Goal: Answer question/provide support

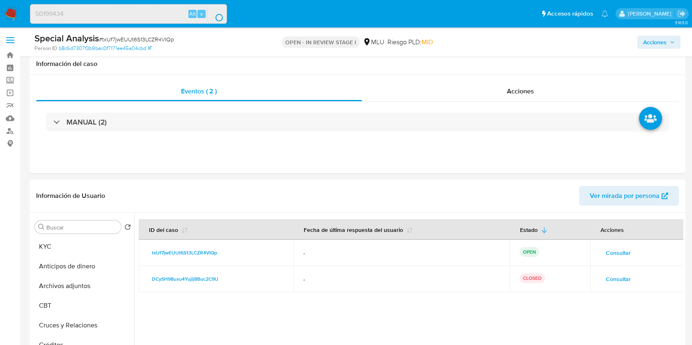
select select "10"
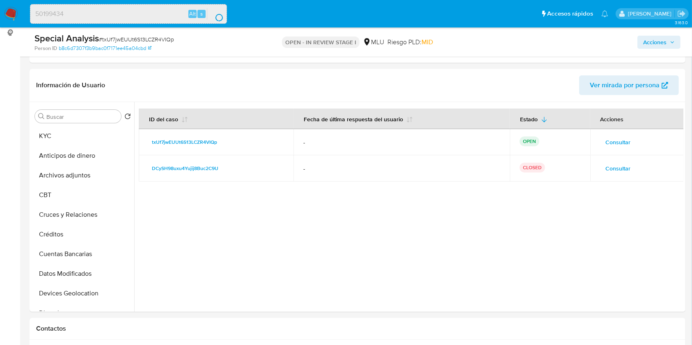
scroll to position [323, 0]
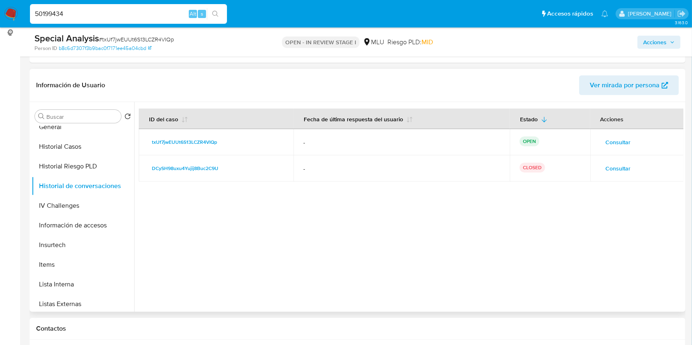
click at [466, 264] on div at bounding box center [408, 207] width 549 height 210
click at [59, 16] on input "50199434" at bounding box center [128, 14] width 197 height 11
paste input
type input "50199434"
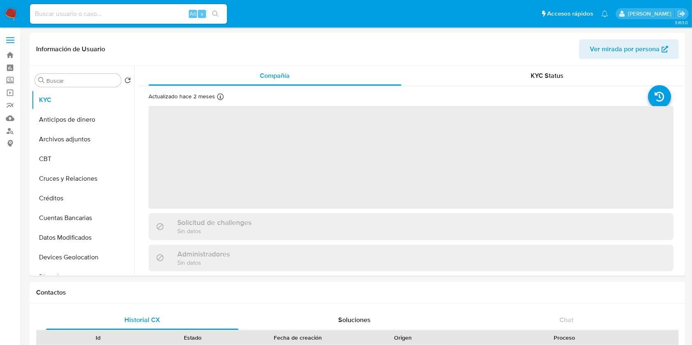
select select "10"
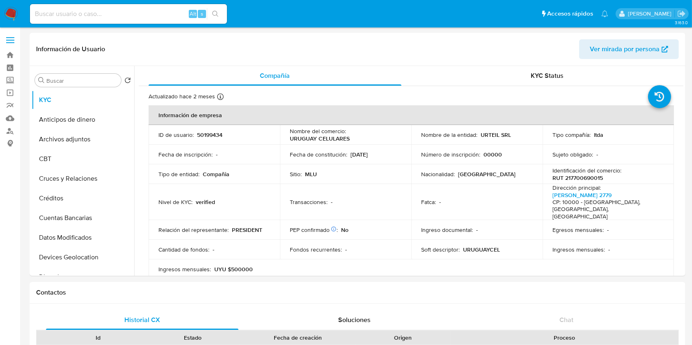
click at [9, 15] on img at bounding box center [11, 14] width 14 height 14
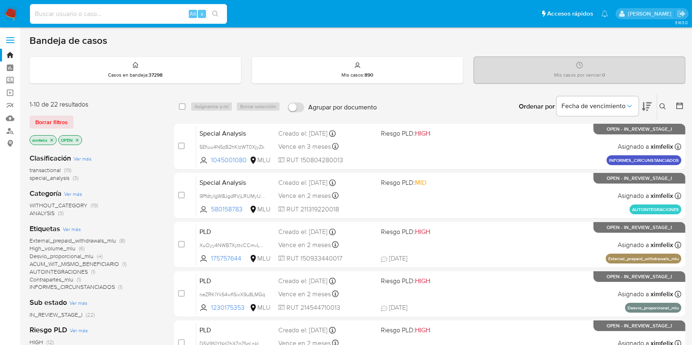
click at [84, 10] on input at bounding box center [128, 14] width 197 height 11
paste input "zsvOLtjyBtuwxEP7hESJm3E6"
type input "zsvOLtjyBtuwxEP7hESJm3E6"
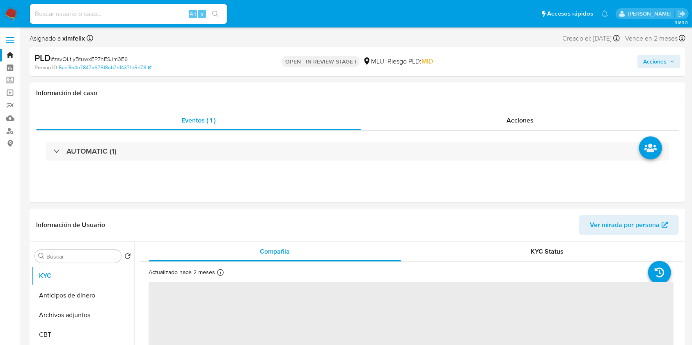
select select "10"
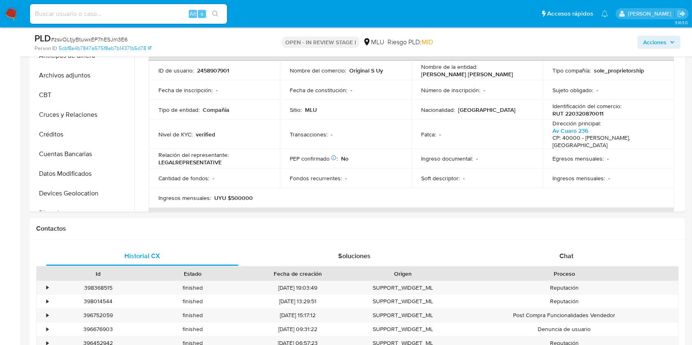
scroll to position [246, 0]
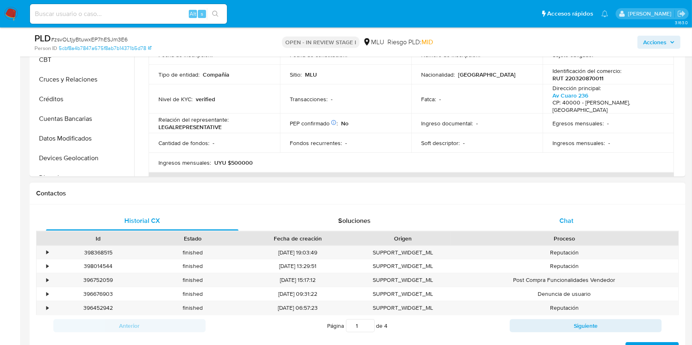
click at [556, 224] on div "Chat" at bounding box center [566, 221] width 192 height 20
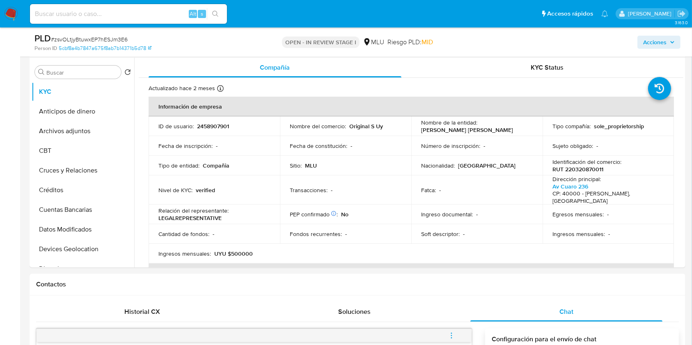
scroll to position [143, 0]
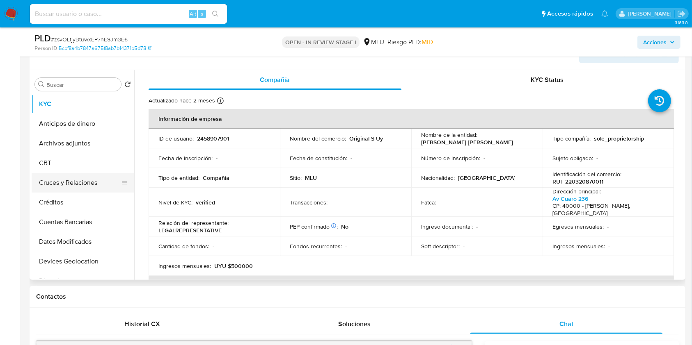
click at [73, 189] on button "Cruces y Relaciones" at bounding box center [80, 183] width 96 height 20
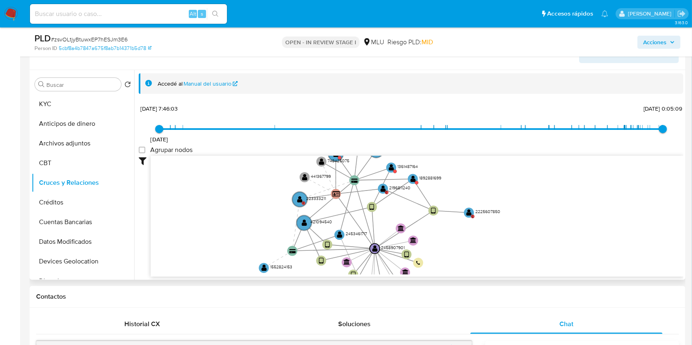
drag, startPoint x: 352, startPoint y: 197, endPoint x: 338, endPoint y: 254, distance: 59.1
click at [338, 254] on icon "device-67008cac68fcbc4dd3d0da6a  device-68d15941047004704fd06e30  device-67ef…" at bounding box center [417, 215] width 532 height 119
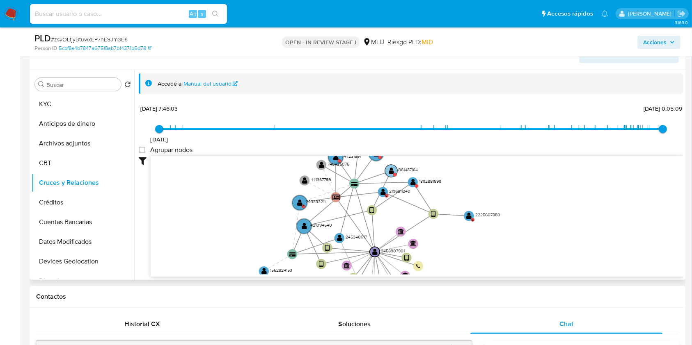
click at [390, 171] on text "" at bounding box center [390, 170] width 5 height 7
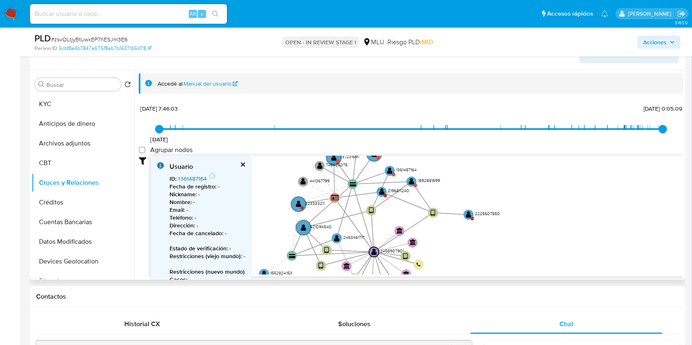
click at [196, 179] on link "1361487164" at bounding box center [192, 179] width 29 height 8
click at [336, 162] on text "748425075" at bounding box center [336, 165] width 22 height 7
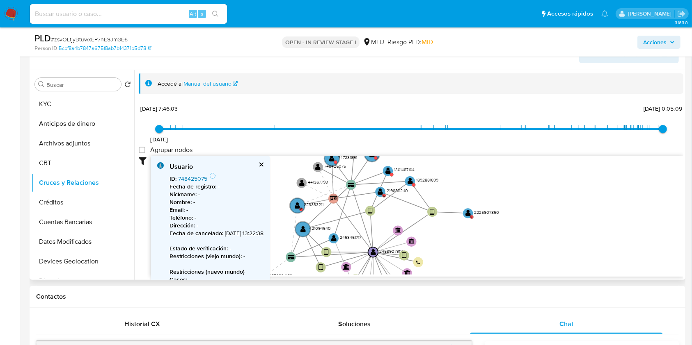
click at [194, 178] on link "748425075" at bounding box center [192, 179] width 29 height 8
click at [372, 158] on circle at bounding box center [372, 155] width 18 height 18
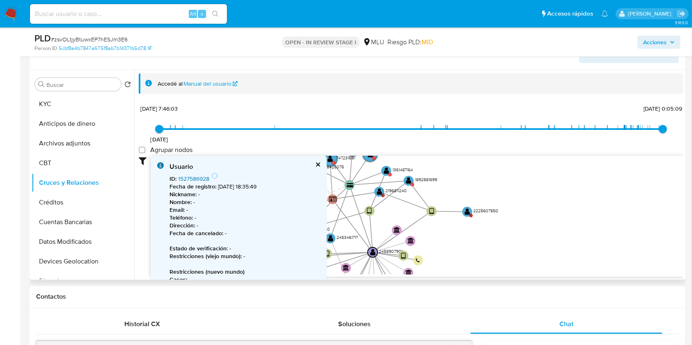
click at [201, 177] on link "1527586928" at bounding box center [193, 179] width 31 height 8
click at [410, 178] on text "" at bounding box center [408, 180] width 5 height 7
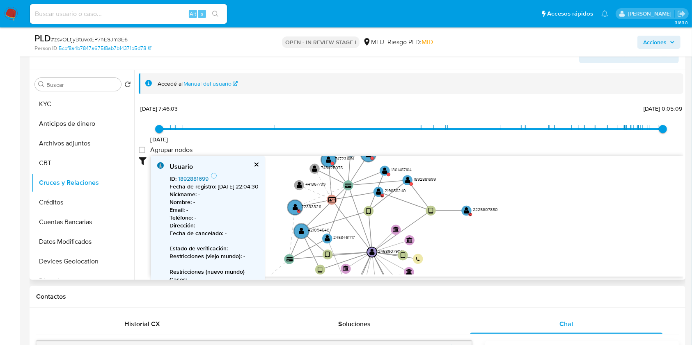
click at [199, 175] on link "1892881699" at bounding box center [193, 179] width 30 height 8
click at [464, 210] on text "" at bounding box center [466, 210] width 5 height 7
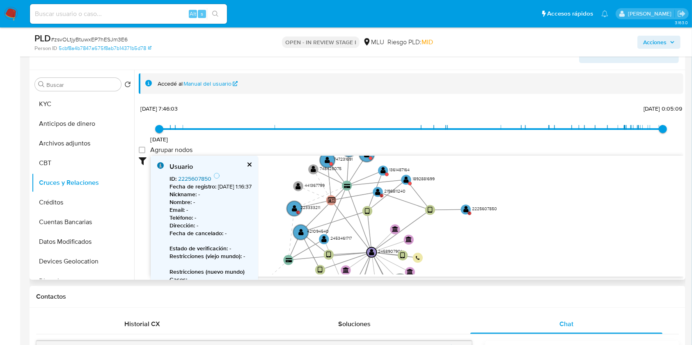
click at [194, 179] on link "2225607850" at bounding box center [194, 179] width 33 height 8
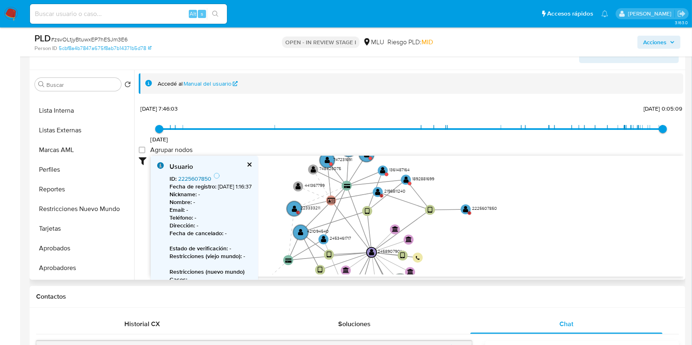
scroll to position [410, 0]
click at [95, 204] on button "Restricciones Nuevo Mundo" at bounding box center [80, 206] width 96 height 20
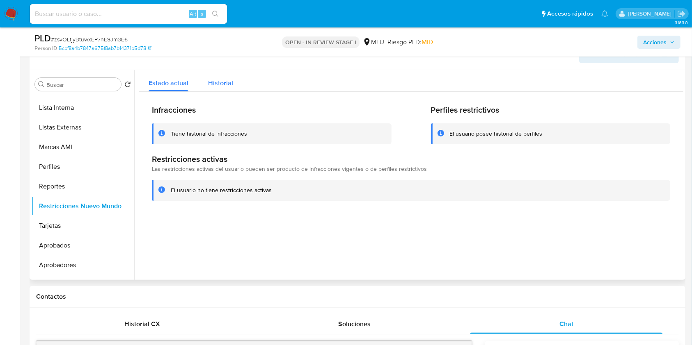
click at [208, 87] on div "Historial" at bounding box center [220, 81] width 25 height 22
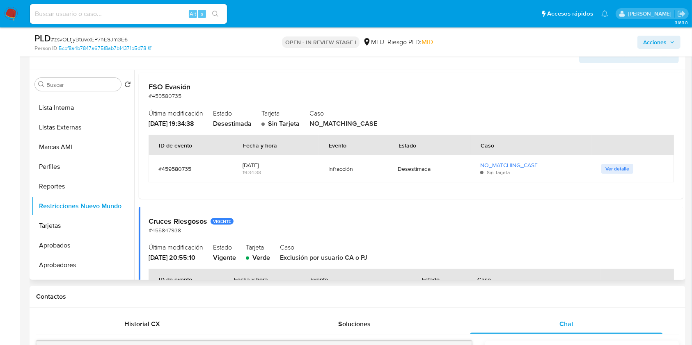
scroll to position [0, 0]
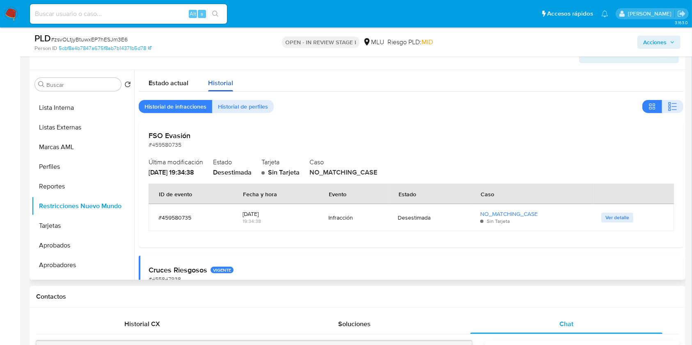
click at [199, 84] on button "Historial" at bounding box center [220, 81] width 45 height 22
click at [185, 87] on div "Estado actual" at bounding box center [168, 81] width 40 height 22
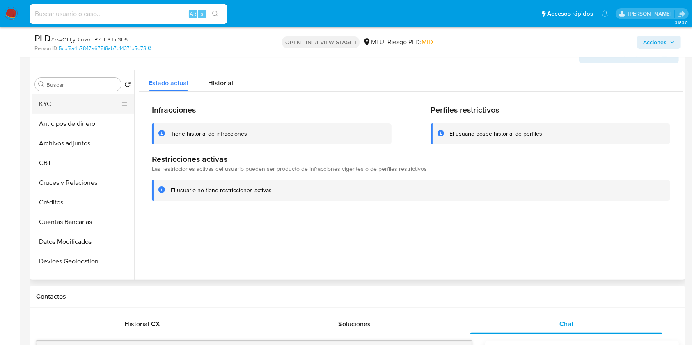
click at [62, 112] on button "KYC" at bounding box center [80, 104] width 96 height 20
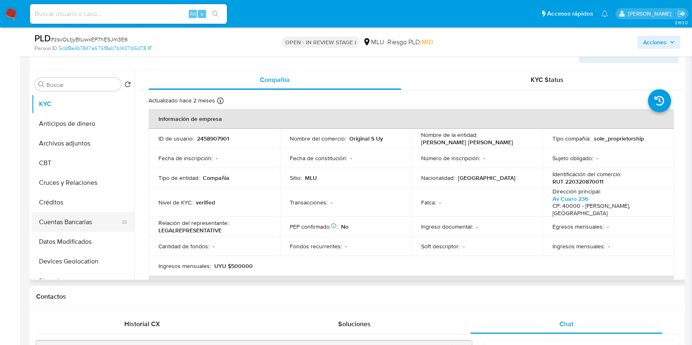
click at [84, 217] on button "Cuentas Bancarias" at bounding box center [80, 222] width 96 height 20
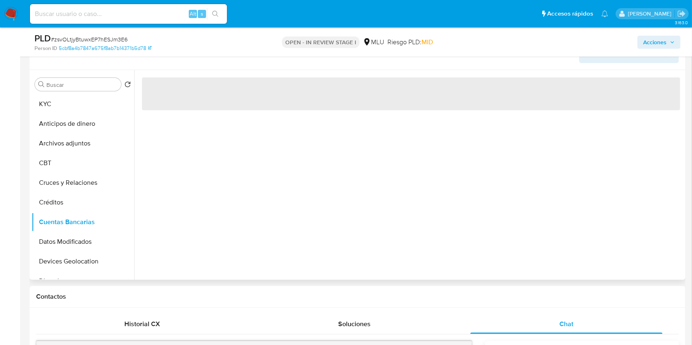
click at [242, 223] on div "‌" at bounding box center [408, 175] width 549 height 210
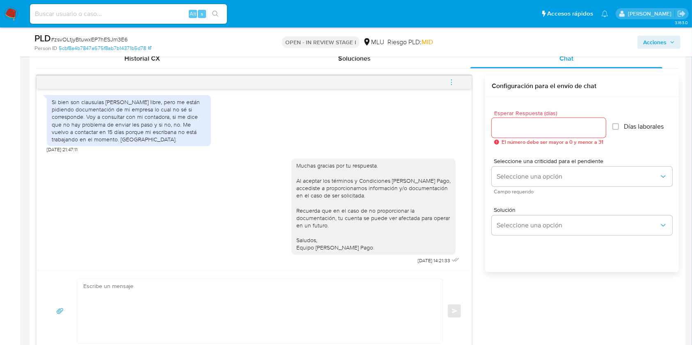
scroll to position [329, 0]
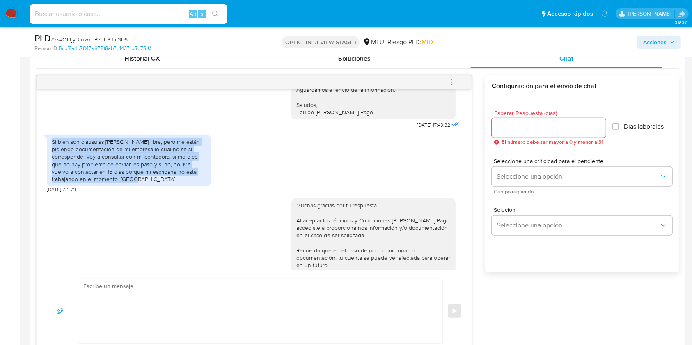
drag, startPoint x: 141, startPoint y: 179, endPoint x: 46, endPoint y: 142, distance: 102.2
click at [46, 142] on div "Buenas tardes, Te contactamos ya que detectamos que tus ingresos superan el lím…" at bounding box center [254, 179] width 435 height 181
copy div "Si bien son clausulas de mercado libre, pero me están pidiendo documentación de…"
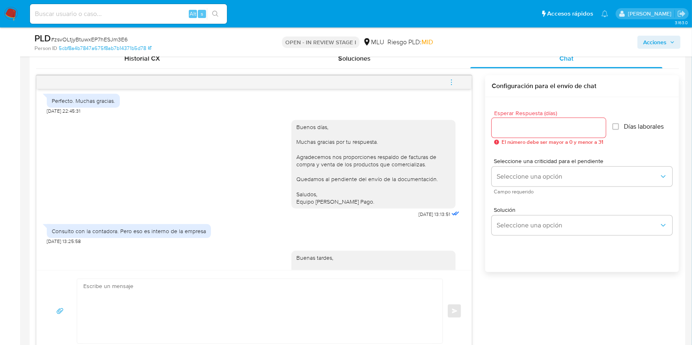
scroll to position [105, 0]
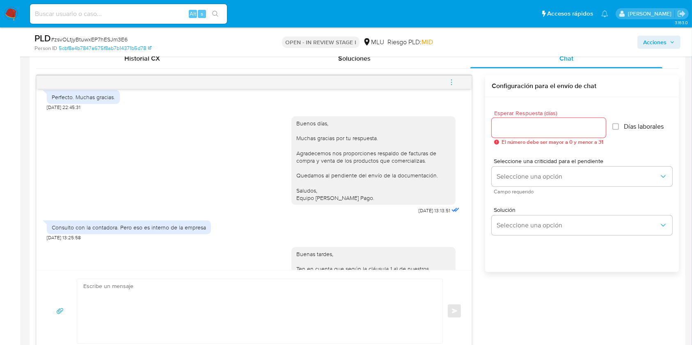
drag, startPoint x: 207, startPoint y: 225, endPoint x: 237, endPoint y: 228, distance: 30.1
click at [237, 228] on div "Consulto con la contadora. Pero eso es interno de la empresa 02/10/2025 13:25:58" at bounding box center [254, 229] width 414 height 25
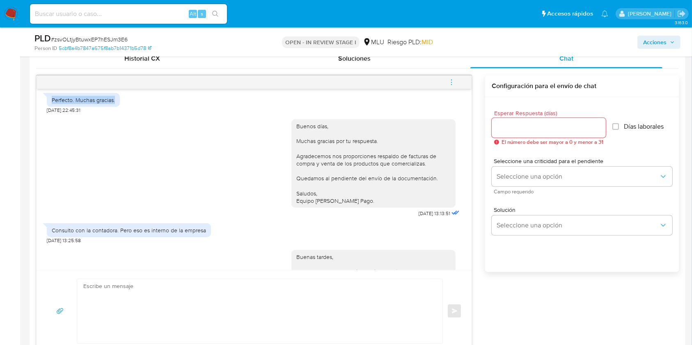
drag, startPoint x: 115, startPoint y: 95, endPoint x: 43, endPoint y: 100, distance: 72.0
click at [47, 100] on div "Perfecto. Muchas gracias." at bounding box center [83, 100] width 73 height 14
copy div "Perfecto. Muchas gracias."
drag, startPoint x: 49, startPoint y: 230, endPoint x: 206, endPoint y: 228, distance: 156.7
click at [206, 228] on div "Consulto con la contadora. Pero eso es interno de la empresa" at bounding box center [129, 231] width 164 height 14
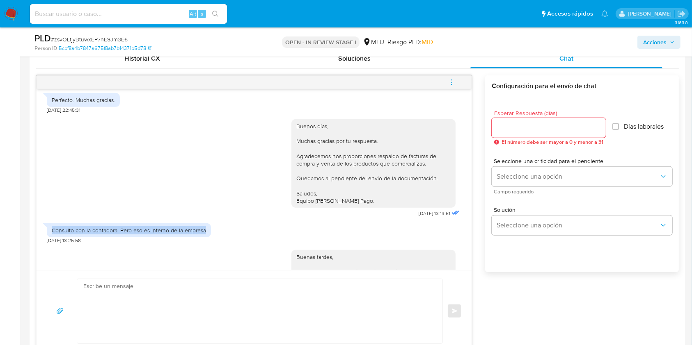
copy div "Consulto con la contadora. Pero eso es interno de la empresa"
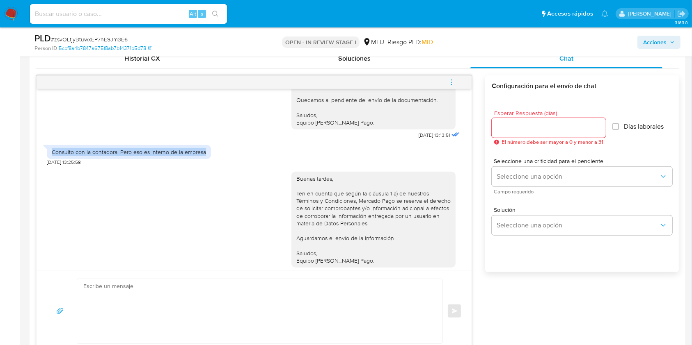
scroll to position [183, 0]
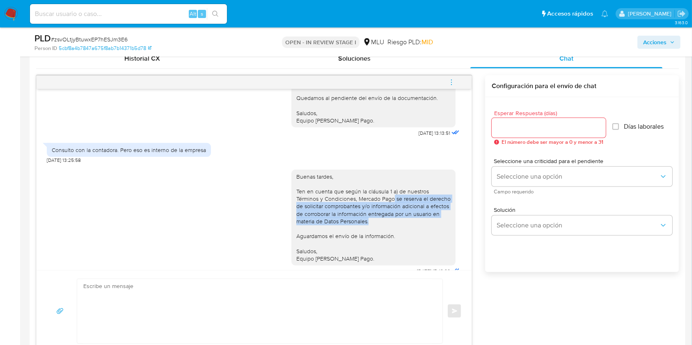
drag, startPoint x: 362, startPoint y: 199, endPoint x: 375, endPoint y: 222, distance: 25.5
click at [375, 222] on div "Buenas tardes, Ten en cuenta que según la cláusula 1 a) de nuestros Términos y …" at bounding box center [373, 217] width 154 height 89
copy div "se reserva el derecho de solicitar comprobantes y/o información adicional a efe…"
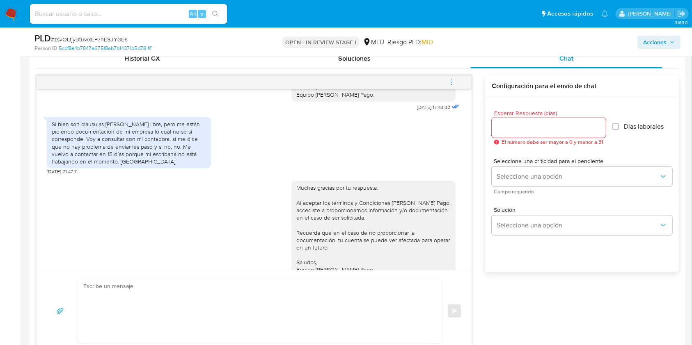
scroll to position [369, 0]
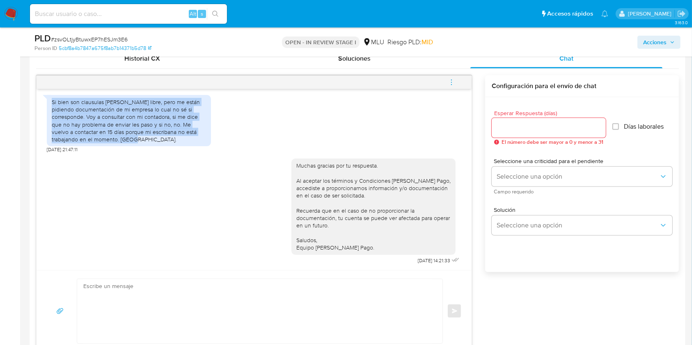
drag, startPoint x: 51, startPoint y: 100, endPoint x: 160, endPoint y: 142, distance: 115.9
click at [160, 142] on div "Si bien son clausulas de mercado libre, pero me están pidiendo documentación de…" at bounding box center [129, 120] width 154 height 45
copy div "Si bien son clausulas de mercado libre, pero me están pidiendo documentación de…"
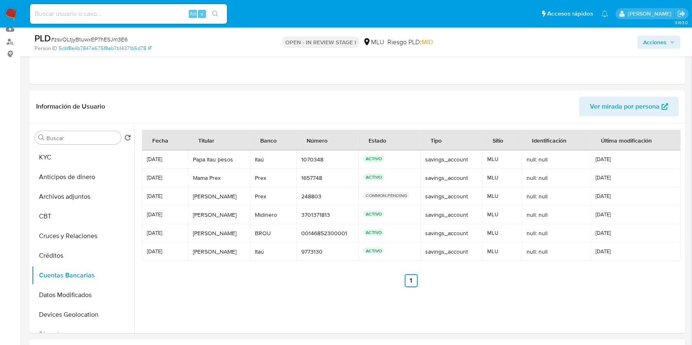
scroll to position [77, 0]
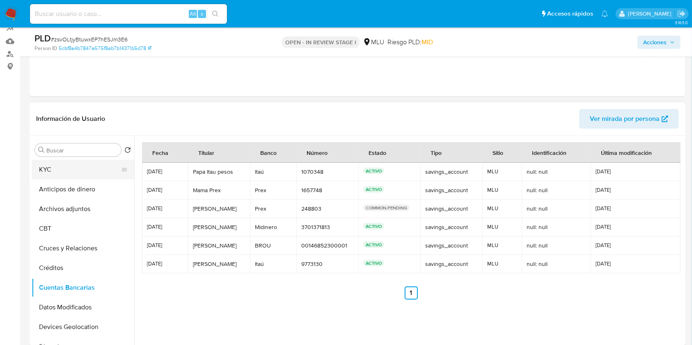
click at [91, 166] on button "KYC" at bounding box center [80, 170] width 96 height 20
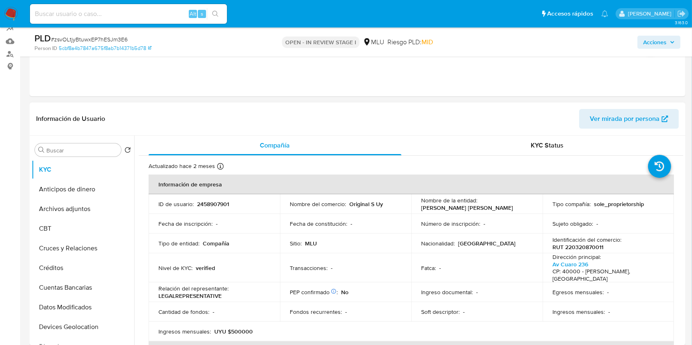
click at [587, 247] on p "RUT 220320870011" at bounding box center [577, 247] width 51 height 7
copy p "220320870011"
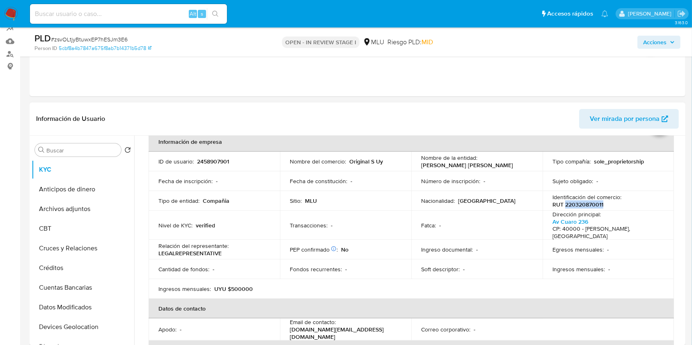
scroll to position [46, 0]
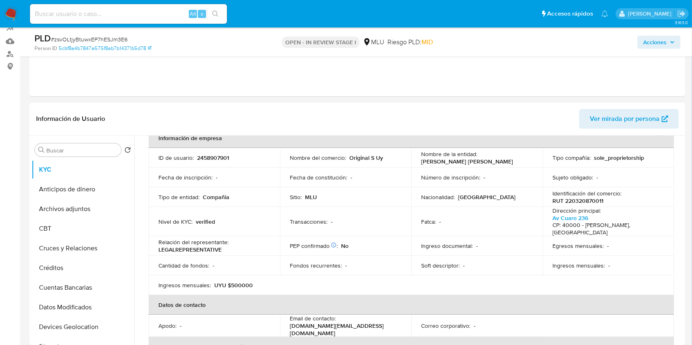
click at [620, 256] on td "Ingresos mensuales : -" at bounding box center [607, 266] width 131 height 20
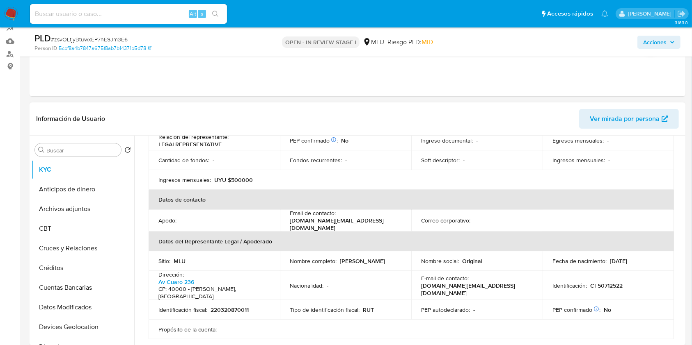
scroll to position [155, 0]
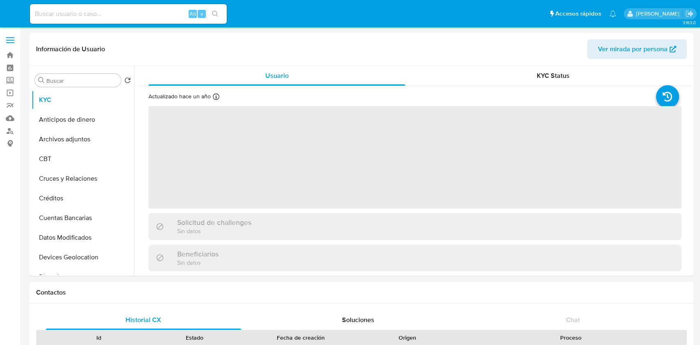
select select "10"
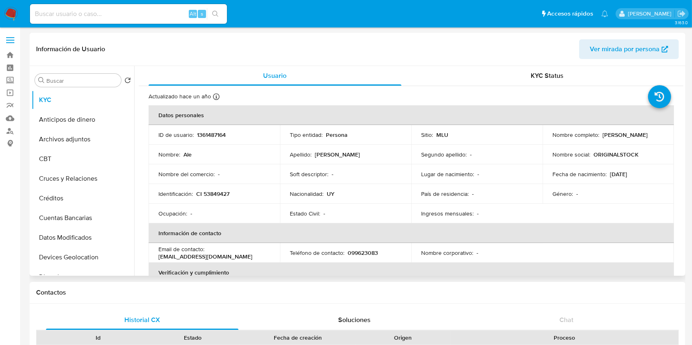
click at [208, 135] on p "1361487164" at bounding box center [211, 134] width 29 height 7
copy p "1361487164"
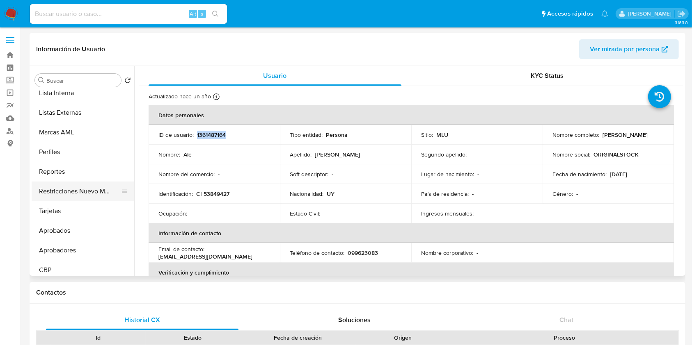
click at [98, 193] on button "Restricciones Nuevo Mundo" at bounding box center [80, 192] width 96 height 20
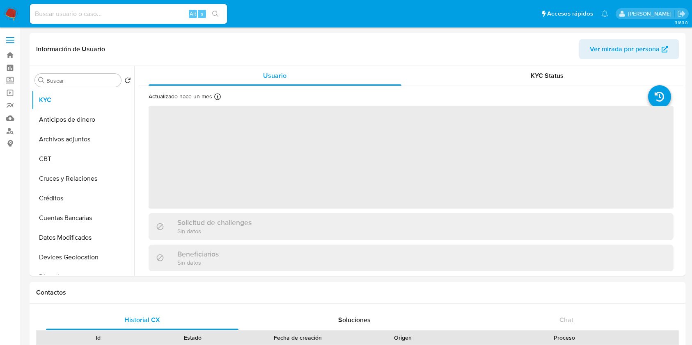
select select "10"
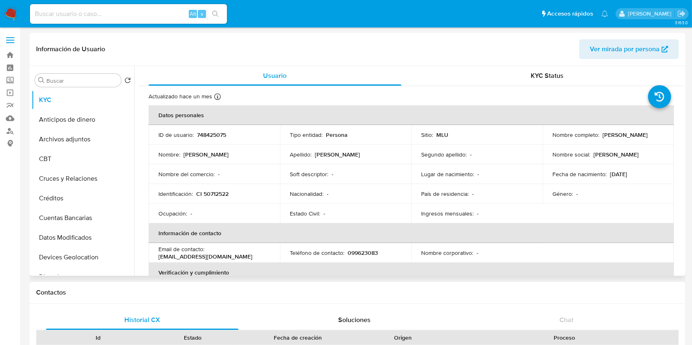
click at [215, 131] on p "748425075" at bounding box center [211, 134] width 29 height 7
copy p "748425075"
drag, startPoint x: 630, startPoint y: 141, endPoint x: 551, endPoint y: 139, distance: 78.8
click at [552, 139] on div "Nombre completo : Jorge Gabriel Cunha Meneses" at bounding box center [608, 134] width 112 height 7
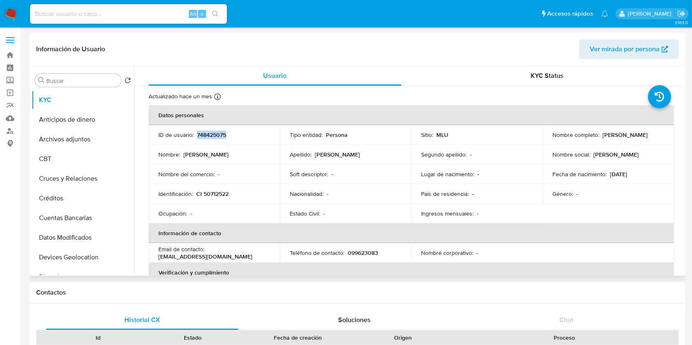
copy p "Jorge Gabriel Cunha Meneses"
click at [317, 155] on p "Cunha Meneses" at bounding box center [337, 154] width 45 height 7
click at [325, 153] on p "Cunha Meneses" at bounding box center [337, 154] width 45 height 7
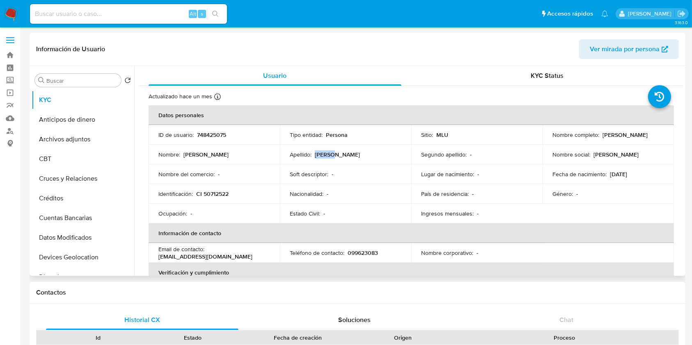
copy p "Cunha"
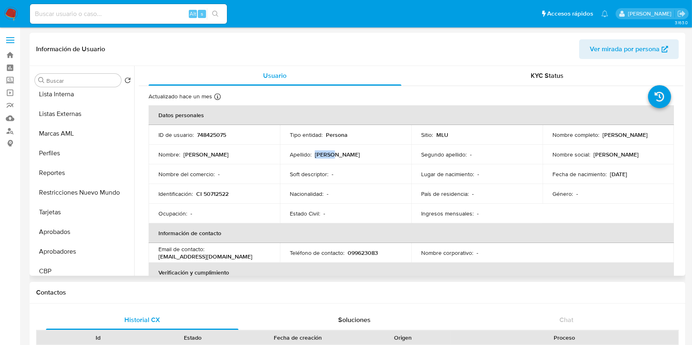
scroll to position [425, 0]
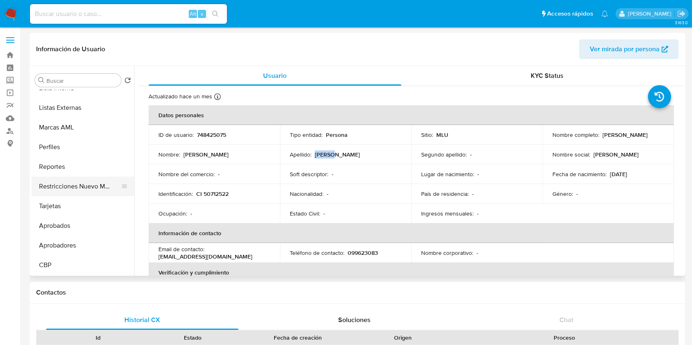
click at [78, 188] on button "Restricciones Nuevo Mundo" at bounding box center [80, 187] width 96 height 20
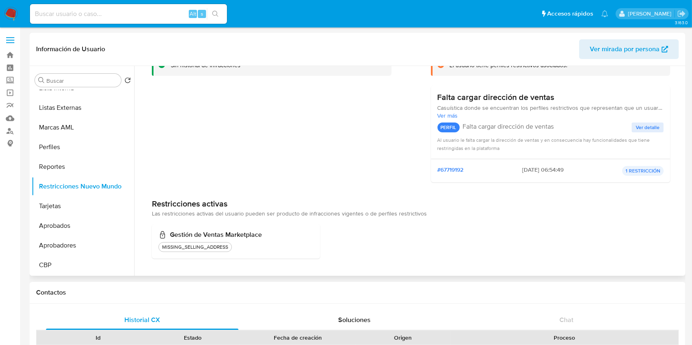
scroll to position [0, 0]
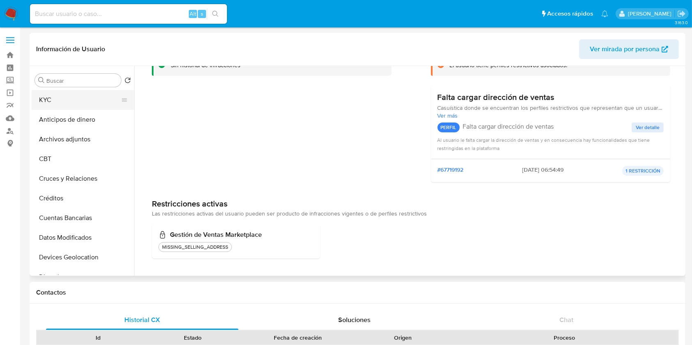
click at [87, 100] on button "KYC" at bounding box center [80, 100] width 96 height 20
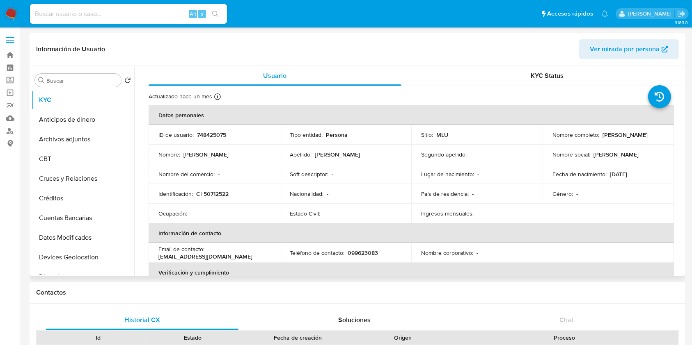
drag, startPoint x: 628, startPoint y: 137, endPoint x: 550, endPoint y: 140, distance: 78.0
click at [552, 139] on div "Nombre completo : Jorge Gabriel Cunha Meneses" at bounding box center [608, 134] width 112 height 7
copy p "Jorge Gabriel Cunha Meneses"
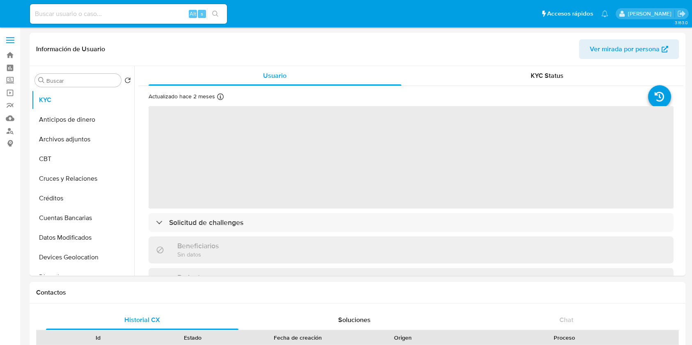
select select "10"
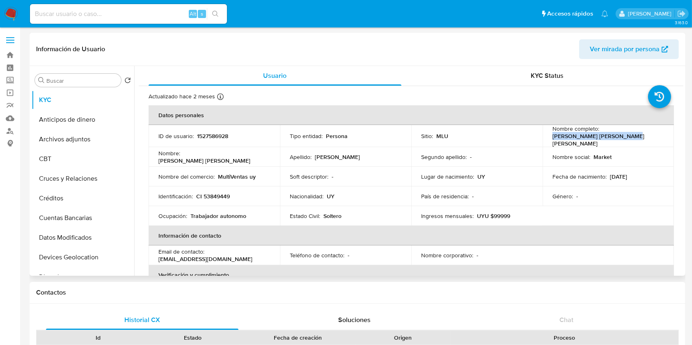
drag, startPoint x: 621, startPoint y: 139, endPoint x: 548, endPoint y: 142, distance: 73.1
click at [548, 142] on td "Nombre completo : Anny Thalia Freire Alvarez" at bounding box center [607, 136] width 131 height 22
copy p "Anny Thalia Freire Alvarez"
click at [217, 133] on p "1527586928" at bounding box center [212, 135] width 31 height 7
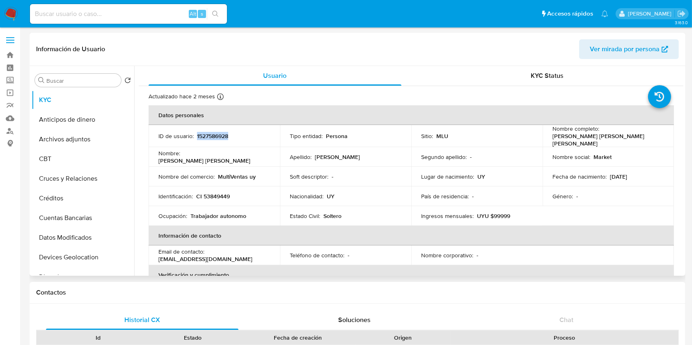
copy p "1527586928"
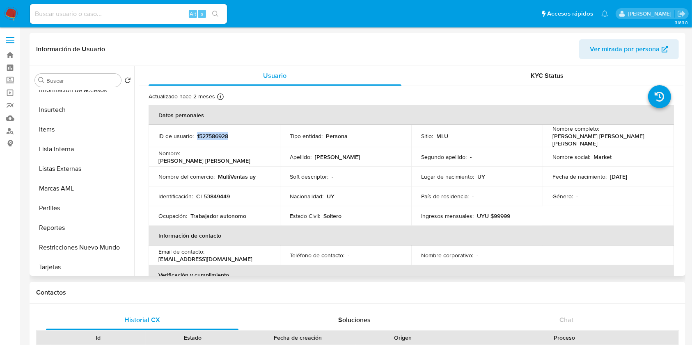
scroll to position [425, 0]
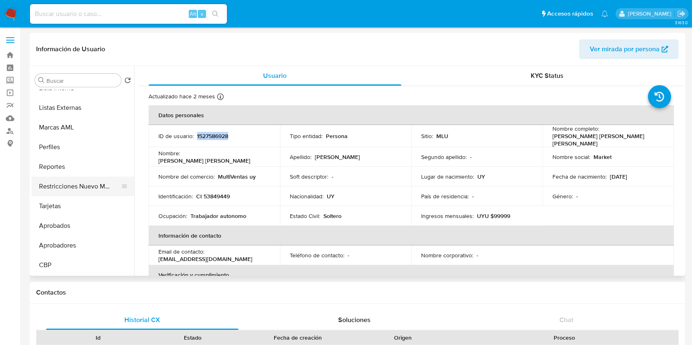
click at [79, 186] on button "Restricciones Nuevo Mundo" at bounding box center [80, 187] width 96 height 20
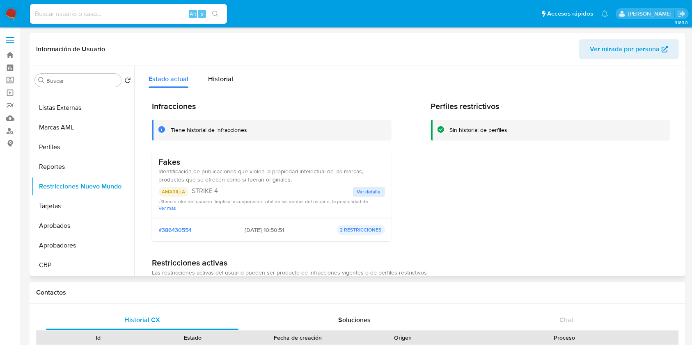
scroll to position [59, 0]
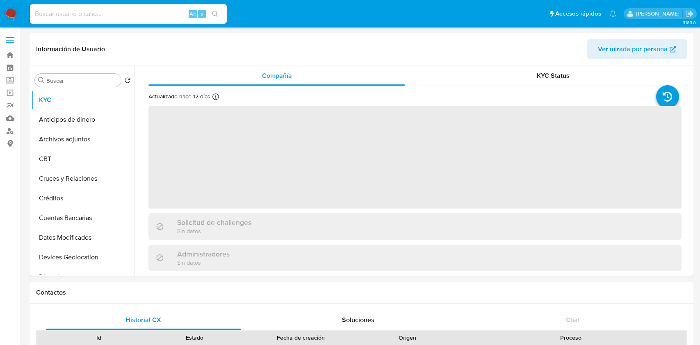
select select "10"
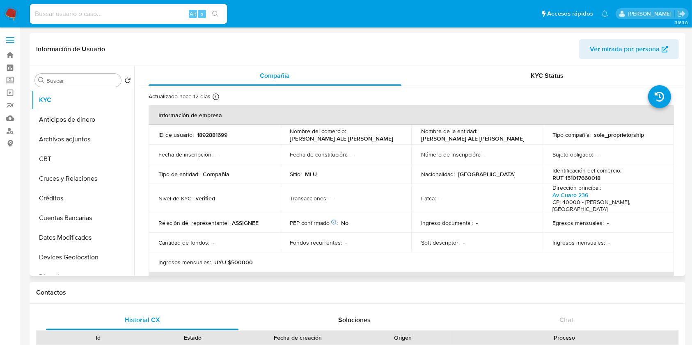
click at [212, 134] on p "1892881699" at bounding box center [212, 134] width 30 height 7
copy p "1892881699"
drag, startPoint x: 380, startPoint y: 135, endPoint x: 289, endPoint y: 138, distance: 90.7
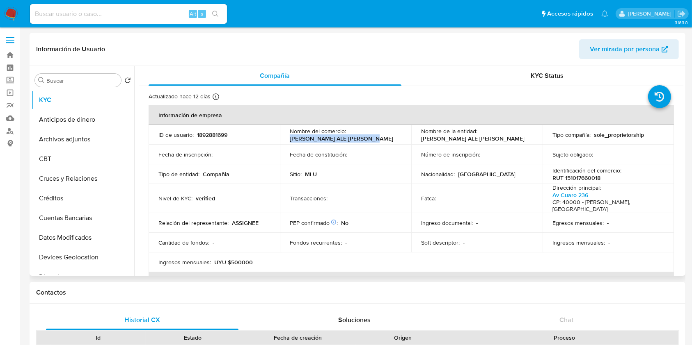
click at [290, 138] on div "Nombre del comercio : [PERSON_NAME] ALE [PERSON_NAME]" at bounding box center [346, 135] width 112 height 15
copy p "[PERSON_NAME] ALE [PERSON_NAME]"
click at [578, 176] on p "RUT 151017660018" at bounding box center [576, 177] width 48 height 7
copy p "151017660018"
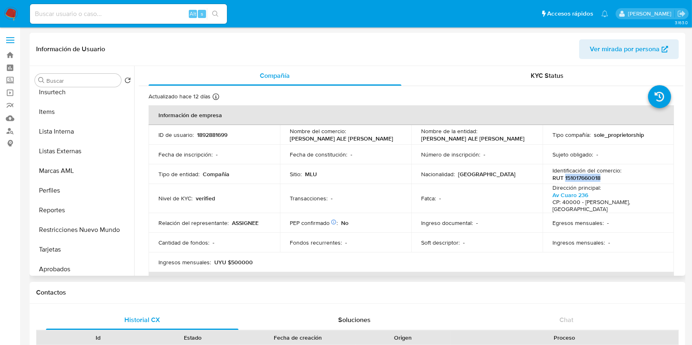
scroll to position [425, 0]
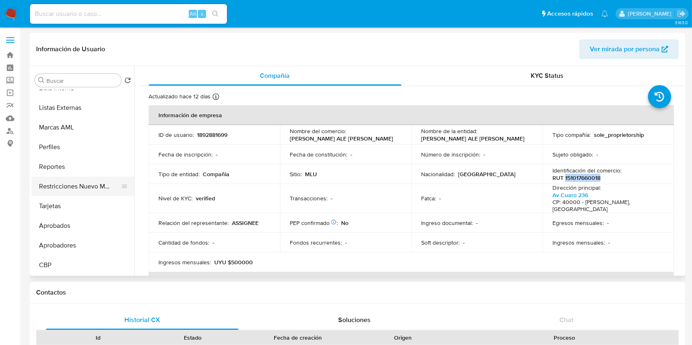
click at [60, 190] on button "Restricciones Nuevo Mundo" at bounding box center [80, 187] width 96 height 20
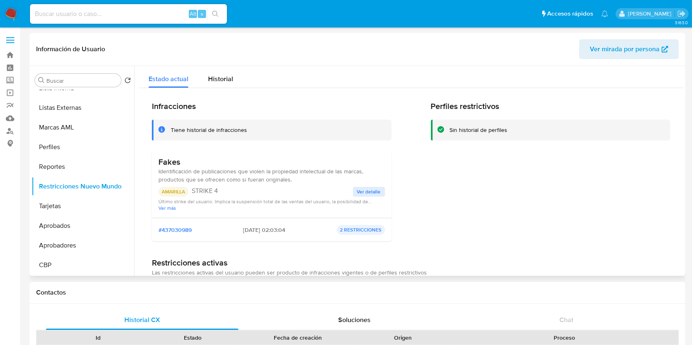
scroll to position [59, 0]
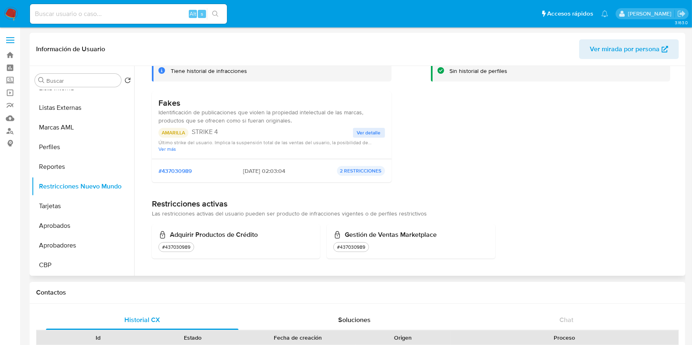
click at [368, 136] on span "Ver detalle" at bounding box center [369, 133] width 24 height 8
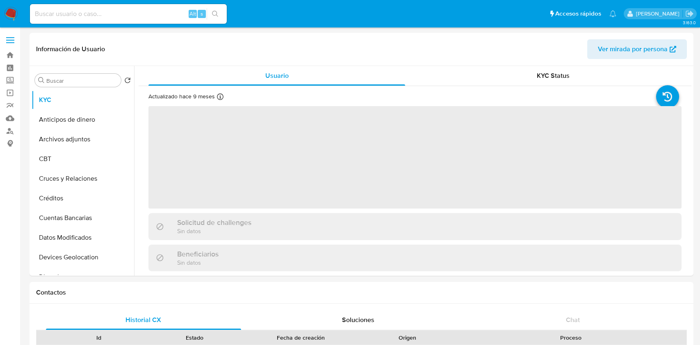
select select "10"
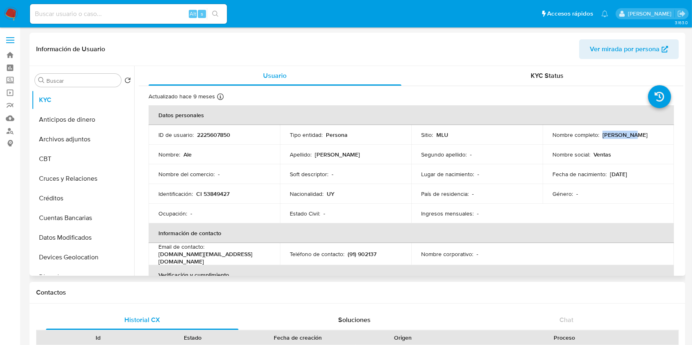
drag, startPoint x: 627, startPoint y: 137, endPoint x: 600, endPoint y: 137, distance: 26.7
click at [600, 137] on div "Nombre completo : [PERSON_NAME]" at bounding box center [608, 134] width 112 height 7
copy p "[PERSON_NAME]"
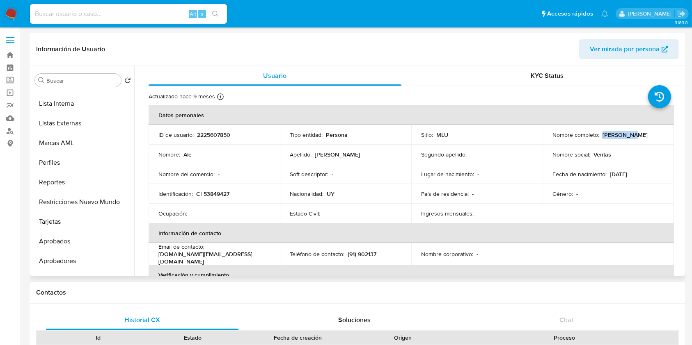
scroll to position [425, 0]
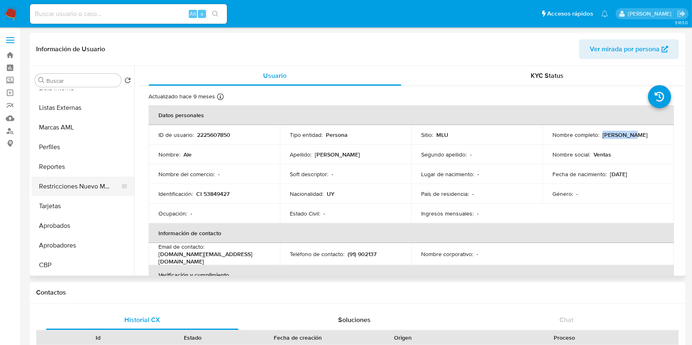
click at [75, 178] on button "Restricciones Nuevo Mundo" at bounding box center [80, 187] width 96 height 20
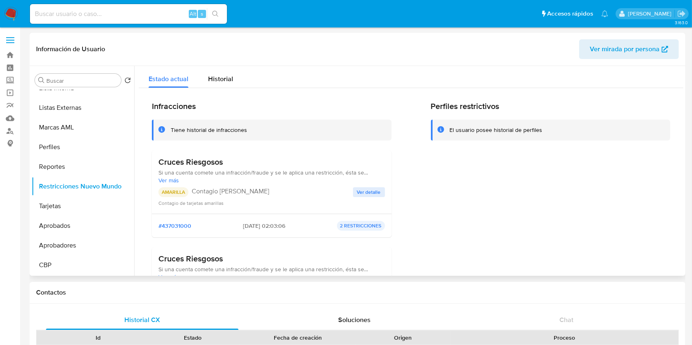
click at [370, 195] on span "Ver detalle" at bounding box center [369, 192] width 24 height 8
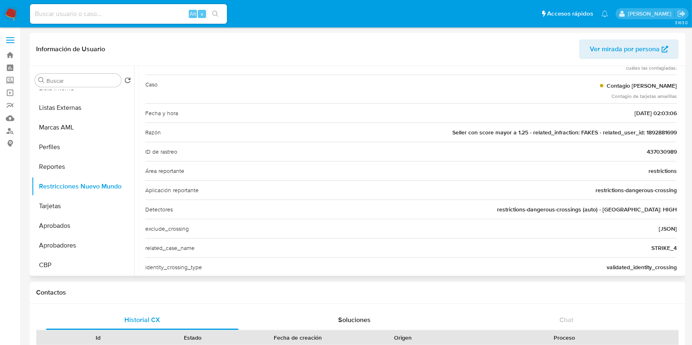
scroll to position [0, 0]
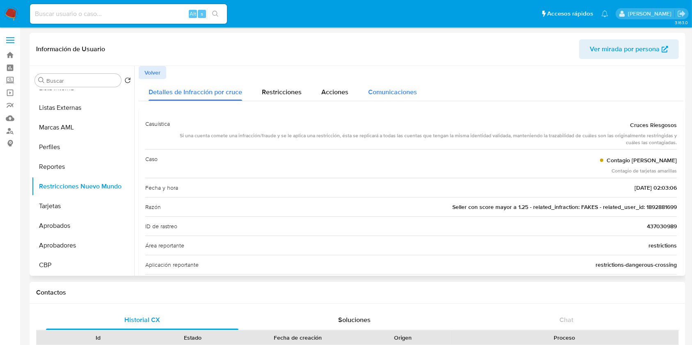
click at [374, 94] on span "Comunicaciones" at bounding box center [392, 91] width 49 height 9
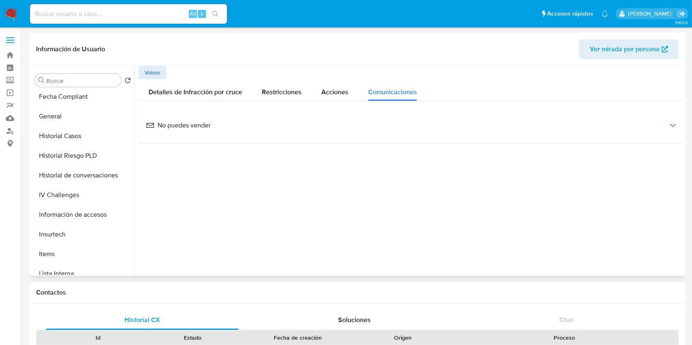
scroll to position [236, 0]
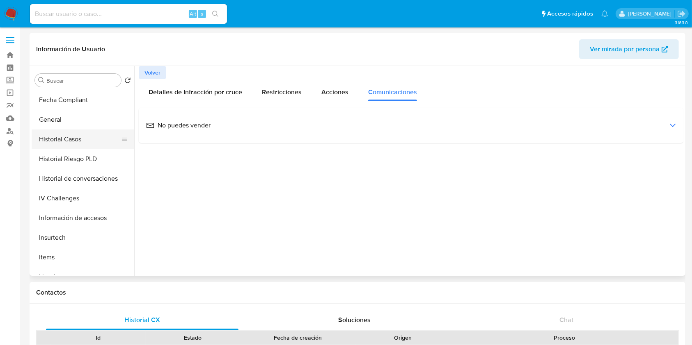
click at [75, 134] on button "Historial Casos" at bounding box center [80, 140] width 96 height 20
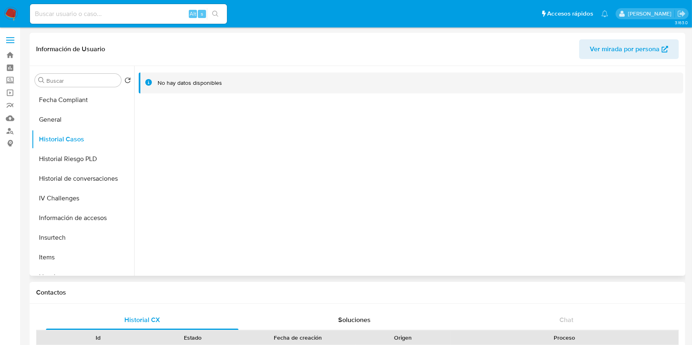
click at [610, 46] on span "Ver mirada por persona" at bounding box center [624, 49] width 70 height 20
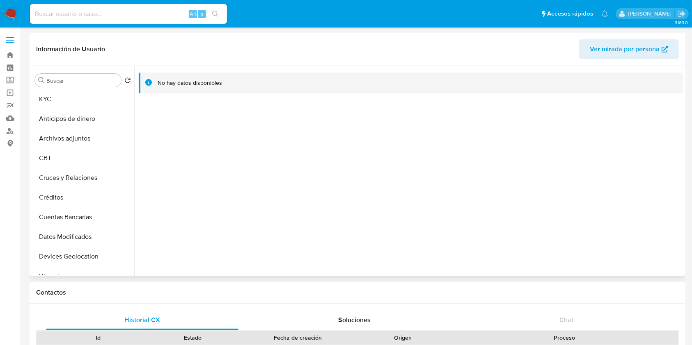
scroll to position [0, 0]
click at [80, 104] on button "KYC" at bounding box center [80, 100] width 96 height 20
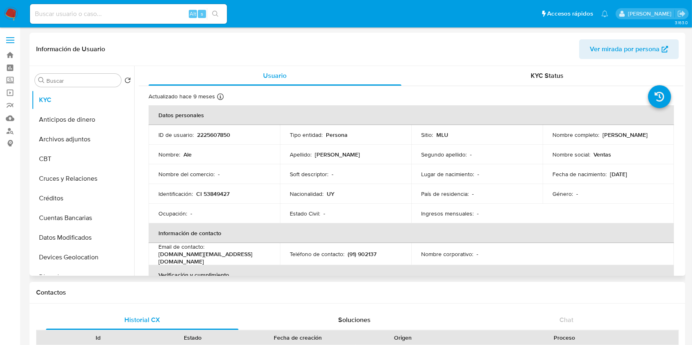
click at [614, 134] on p "[PERSON_NAME]" at bounding box center [624, 134] width 45 height 7
copy p "Freire"
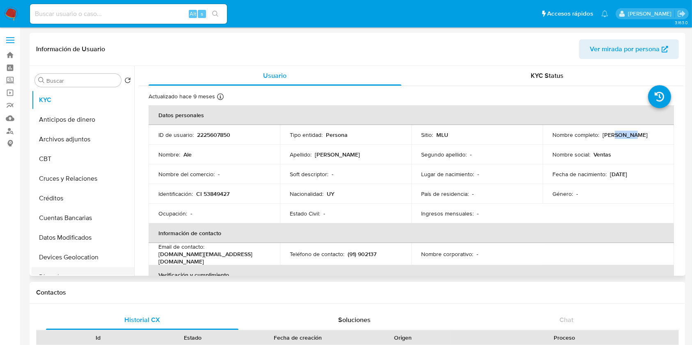
click at [76, 272] on button "Direcciones" at bounding box center [80, 277] width 96 height 20
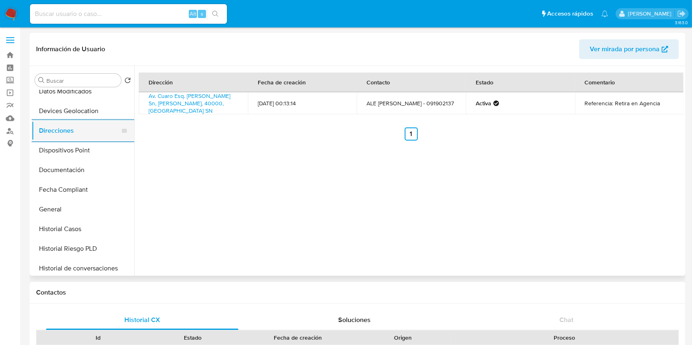
scroll to position [131, 0]
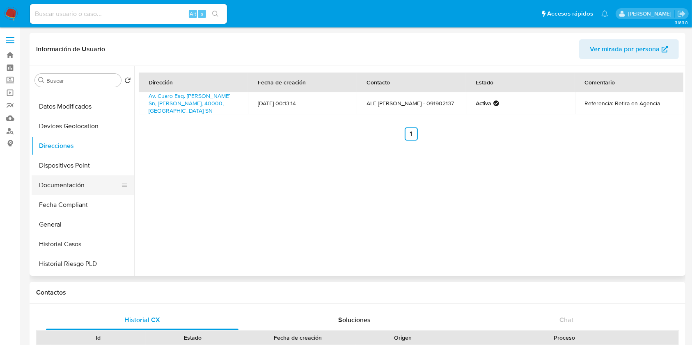
click at [69, 187] on button "Documentación" at bounding box center [80, 186] width 96 height 20
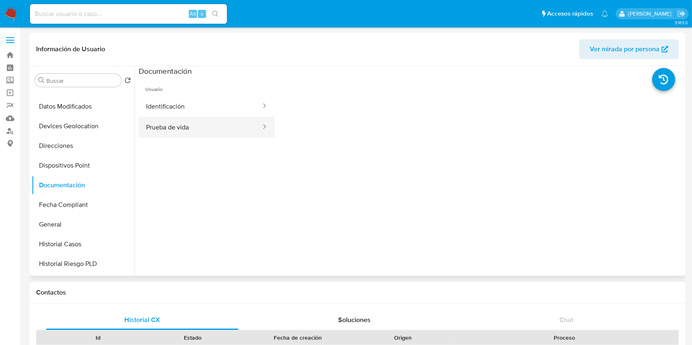
click at [196, 117] on button "Prueba de vida" at bounding box center [200, 127] width 123 height 21
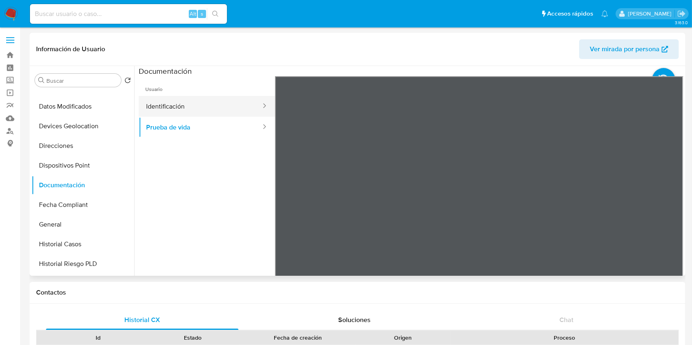
click at [201, 108] on button "Identificación" at bounding box center [200, 106] width 123 height 21
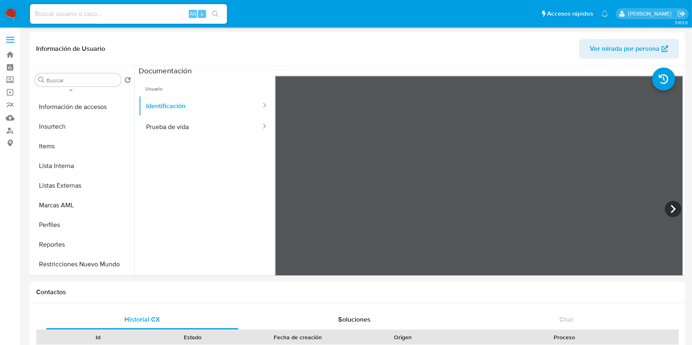
scroll to position [0, 0]
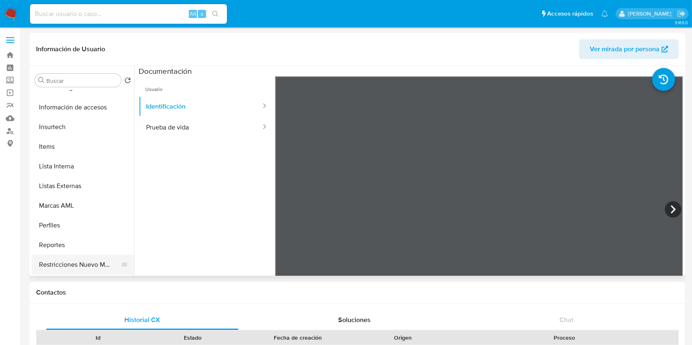
click at [96, 260] on button "Restricciones Nuevo Mundo" at bounding box center [80, 265] width 96 height 20
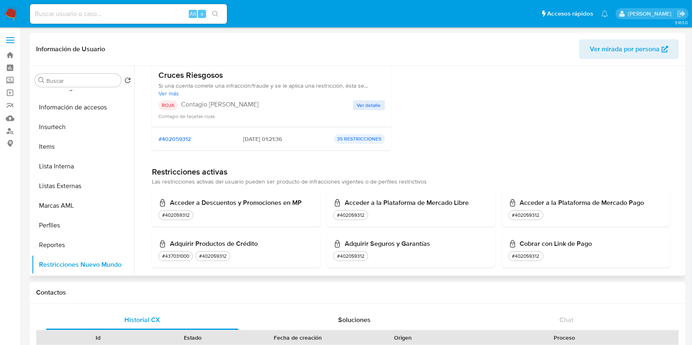
scroll to position [185, 0]
click at [364, 100] on span "Ver detalle" at bounding box center [369, 104] width 24 height 8
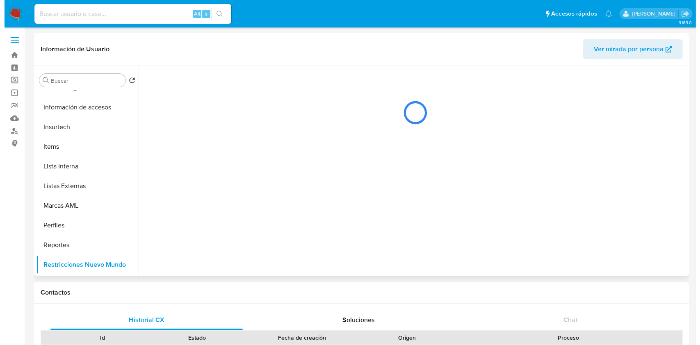
scroll to position [0, 0]
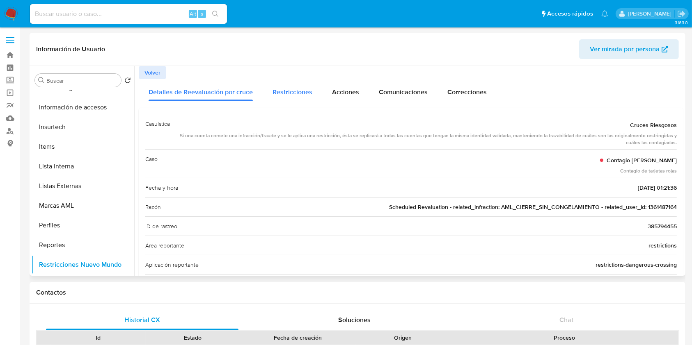
click at [292, 81] on div "Restricciones" at bounding box center [292, 90] width 40 height 22
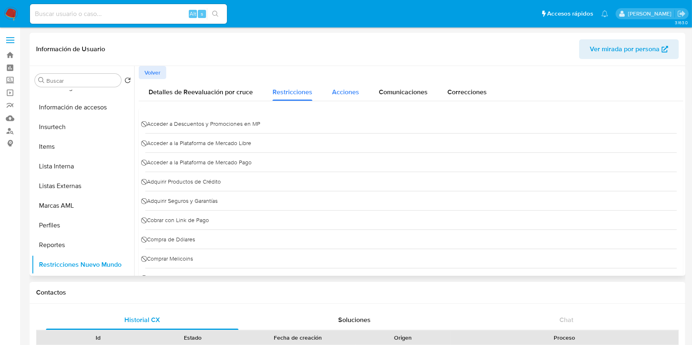
click at [345, 100] on div "Acciones" at bounding box center [345, 90] width 27 height 22
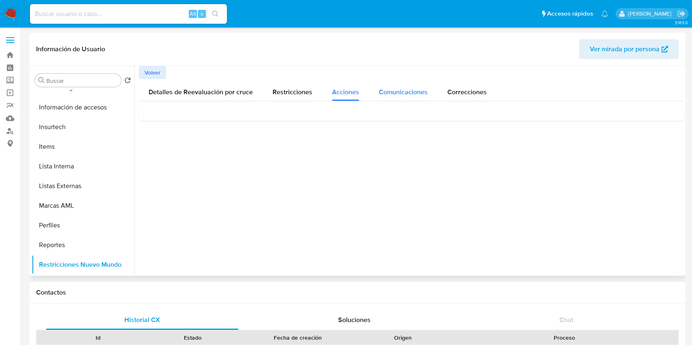
click at [387, 95] on span "Comunicaciones" at bounding box center [403, 91] width 49 height 9
click at [374, 130] on div "Suspendimos tu cuenta" at bounding box center [410, 125] width 531 height 22
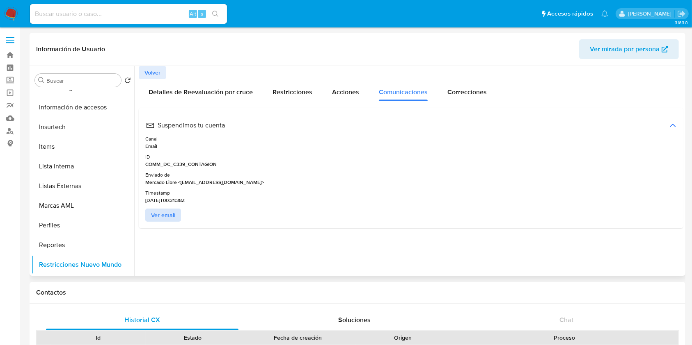
click at [164, 210] on span "Ver email" at bounding box center [163, 215] width 24 height 11
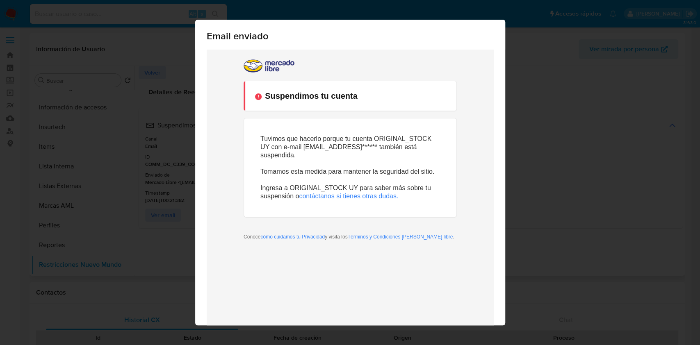
click at [561, 196] on div "Email enviado Cerrar" at bounding box center [350, 172] width 700 height 345
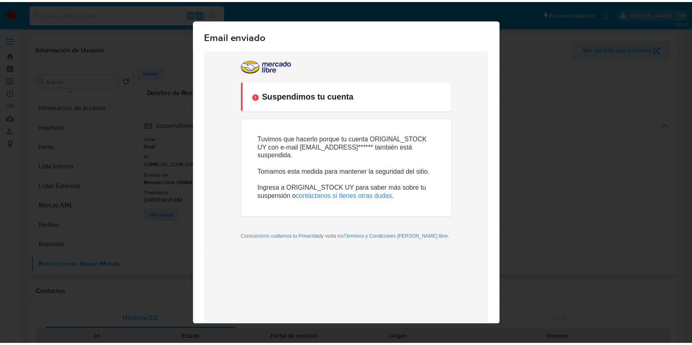
scroll to position [30, 0]
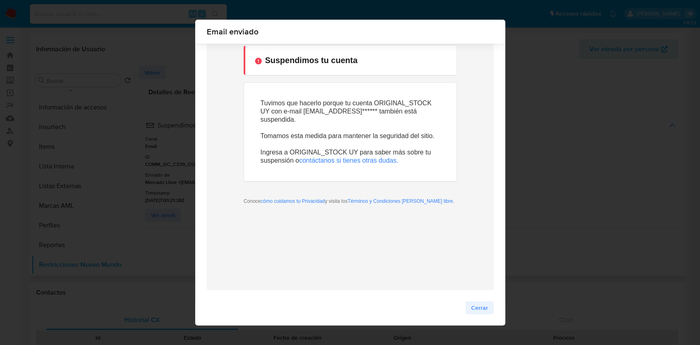
click at [489, 308] on button "Cerrar" at bounding box center [480, 307] width 28 height 13
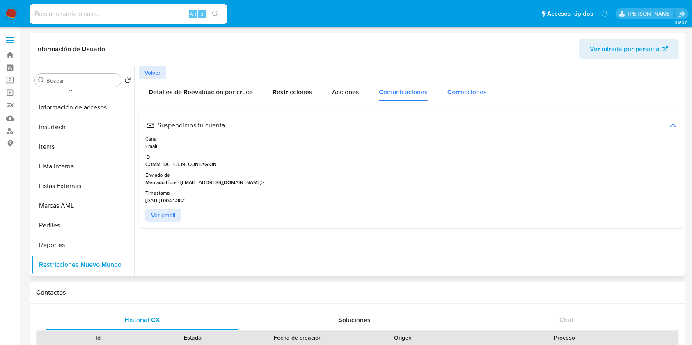
click at [458, 97] on div "Correcciones" at bounding box center [466, 90] width 39 height 22
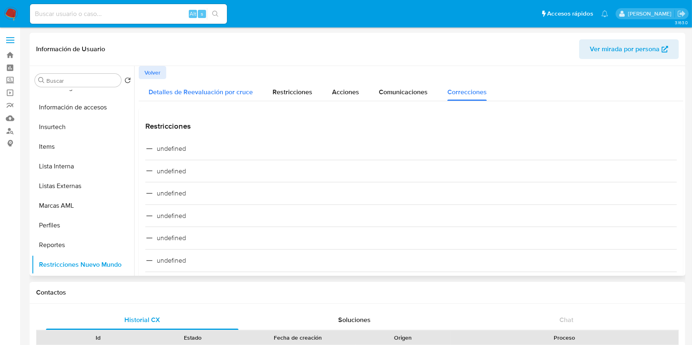
click at [187, 96] on span "Detalles de Reevaluación por cruce" at bounding box center [200, 91] width 104 height 9
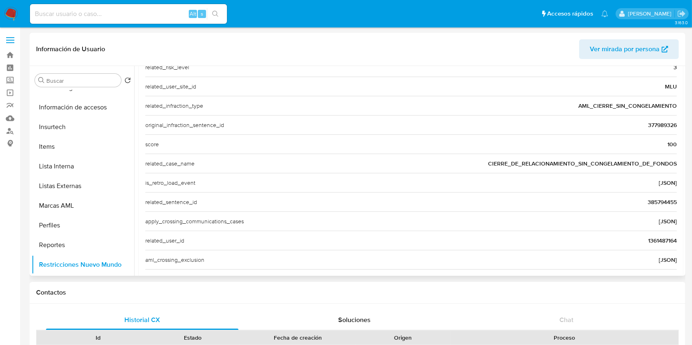
scroll to position [354, 0]
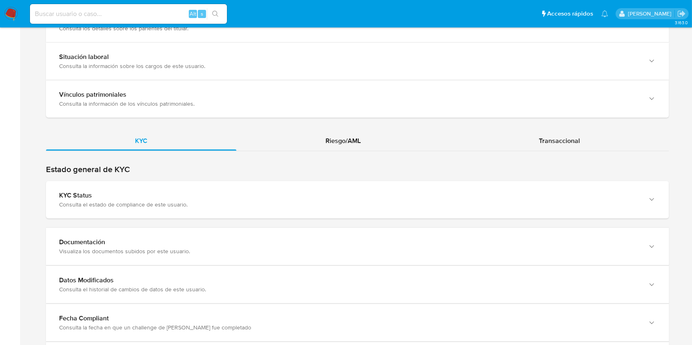
scroll to position [665, 0]
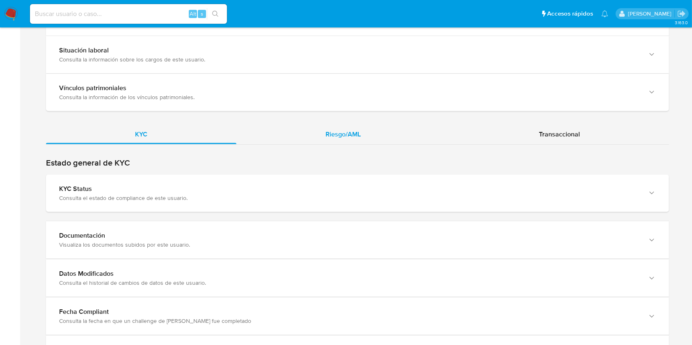
click at [341, 134] on span "Riesgo/AML" at bounding box center [342, 134] width 35 height 9
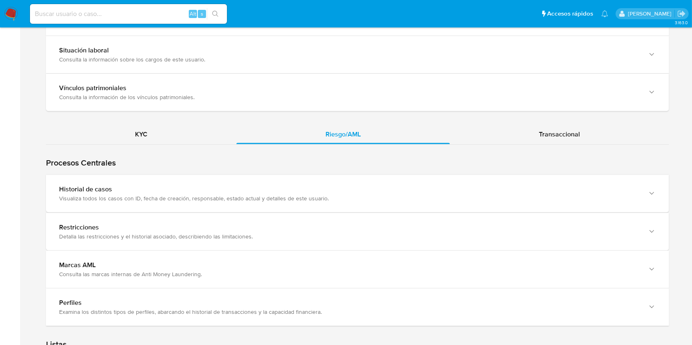
scroll to position [685, 0]
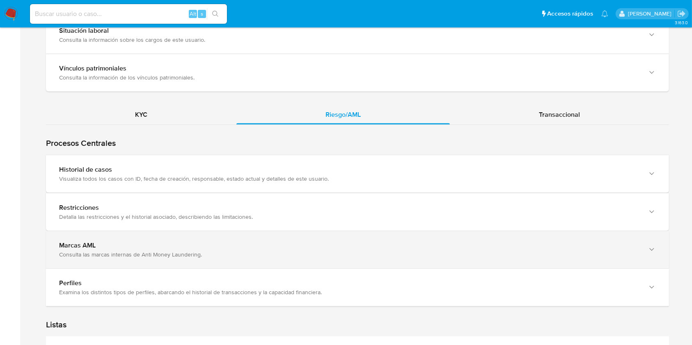
click at [627, 236] on div "Marcas AML Consulta las marcas internas de Anti Money Laundering." at bounding box center [357, 249] width 623 height 37
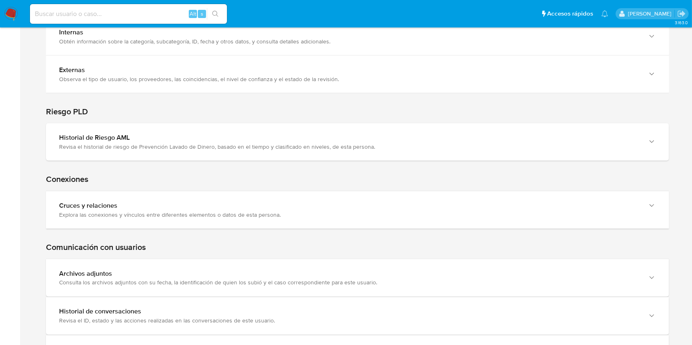
scroll to position [1294, 0]
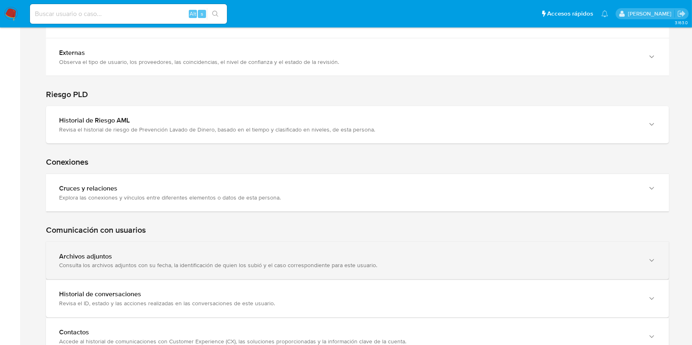
click at [636, 253] on div "Archivos adjuntos" at bounding box center [349, 257] width 580 height 8
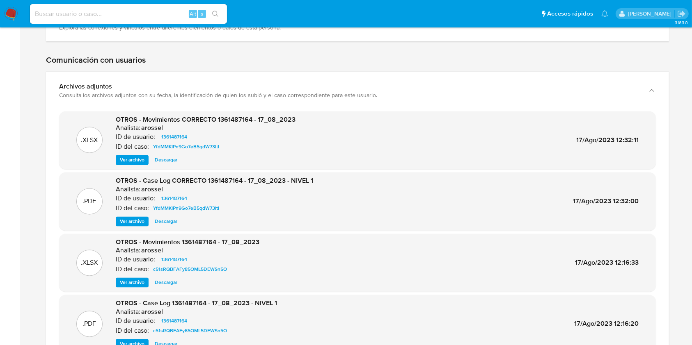
scroll to position [1489, 0]
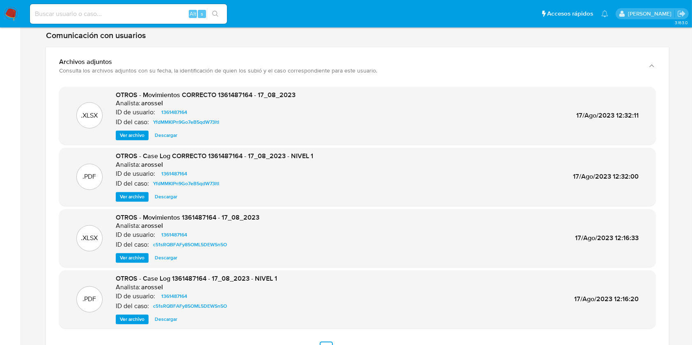
click at [507, 272] on div ".PDF OTROS - Case Log 1361487164 - 17_08_2023 - NIVEL 1 Analista: arossel ID de…" at bounding box center [357, 300] width 596 height 58
click at [137, 197] on span "Ver archivo" at bounding box center [132, 197] width 25 height 8
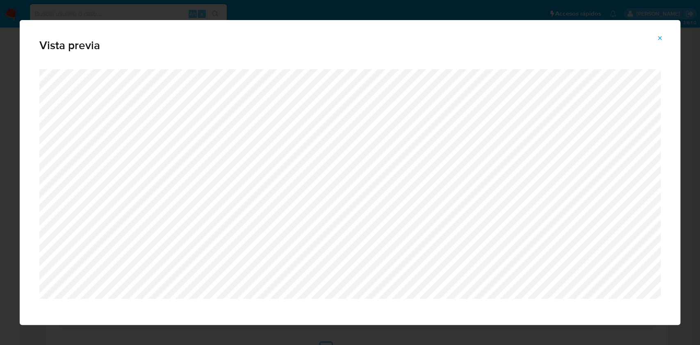
click at [655, 41] on button "Attachment preview" at bounding box center [660, 38] width 18 height 13
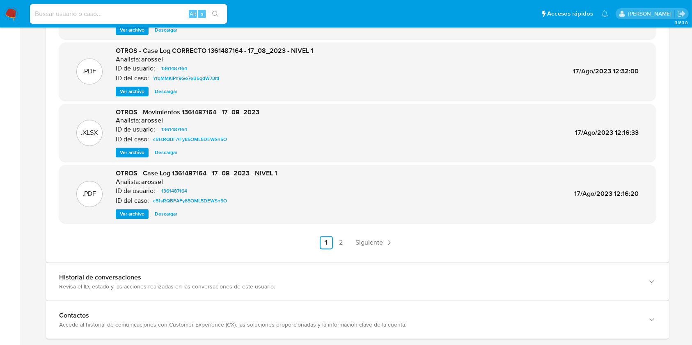
scroll to position [1599, 0]
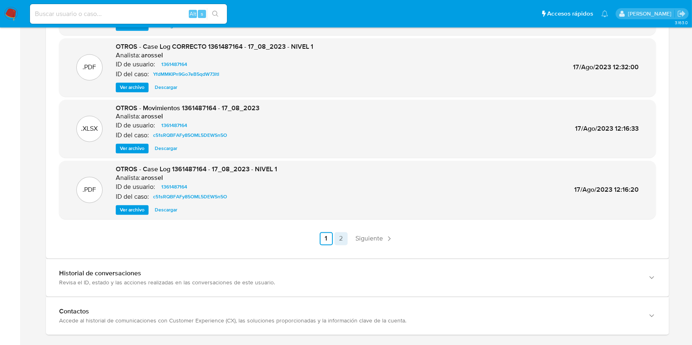
click at [340, 238] on link "2" at bounding box center [340, 238] width 13 height 13
click at [137, 146] on span "Ver archivo" at bounding box center [132, 148] width 25 height 8
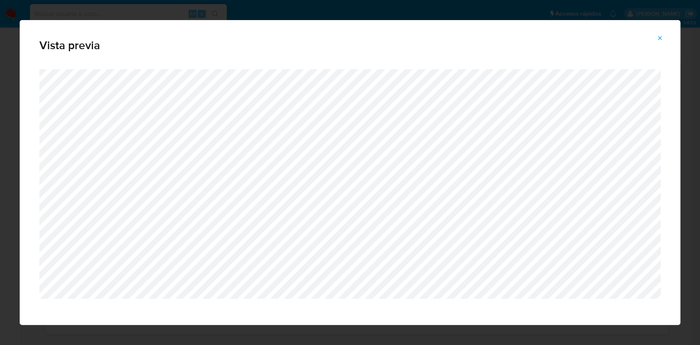
click at [664, 39] on button "Attachment preview" at bounding box center [660, 38] width 18 height 13
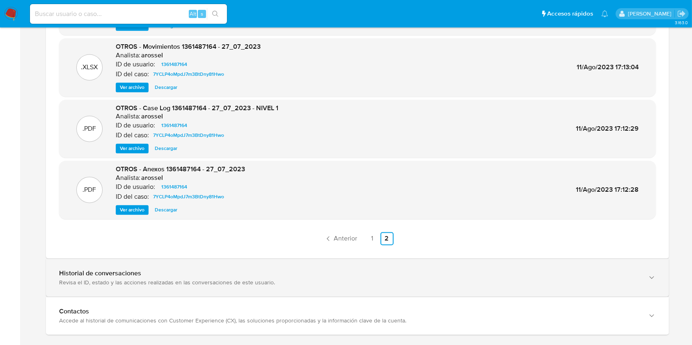
click at [634, 276] on div "Historial de conversaciones Revisa el ID, estado y las acciones realizadas en l…" at bounding box center [349, 277] width 580 height 17
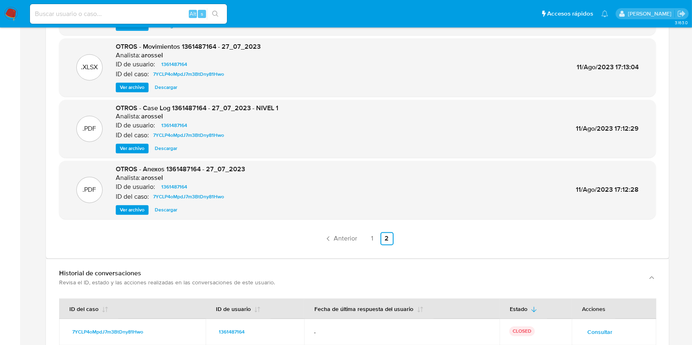
scroll to position [1704, 0]
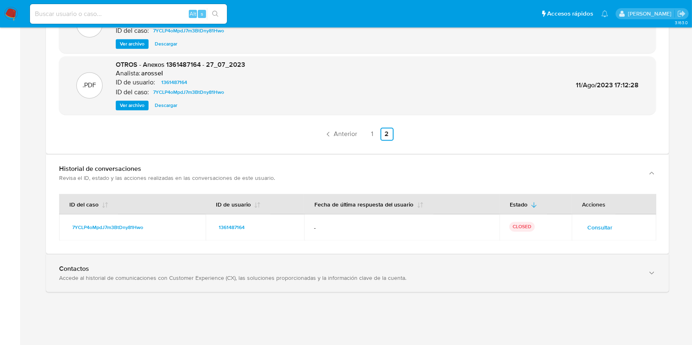
click at [605, 255] on div "Contactos Accede al historial de comunicaciones con Customer Experience (CX), l…" at bounding box center [357, 273] width 623 height 37
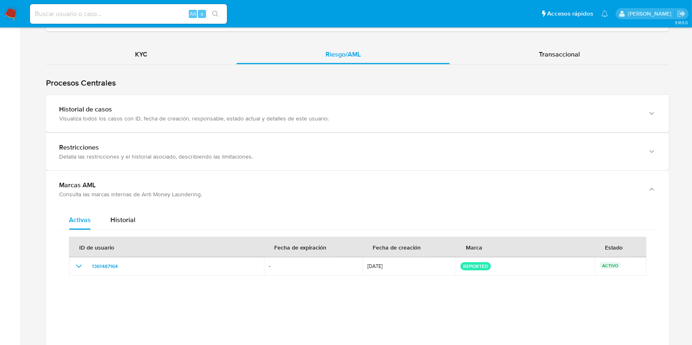
scroll to position [714, 0]
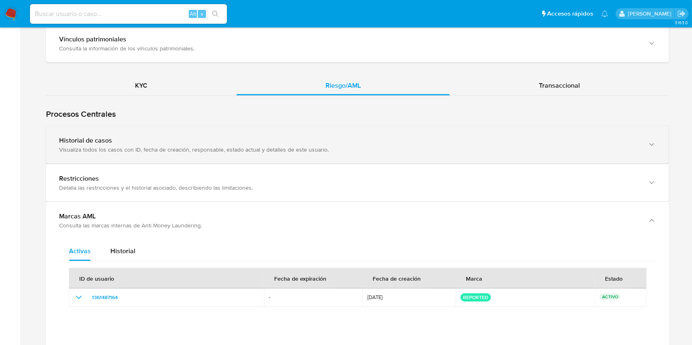
drag, startPoint x: 517, startPoint y: 120, endPoint x: 512, endPoint y: 142, distance: 22.7
click at [512, 142] on div "Procesos Centrales Restricciones Detalla las restricciones y el historial asoci…" at bounding box center [357, 323] width 623 height 455
click at [512, 142] on div "Historial de casos" at bounding box center [349, 141] width 580 height 8
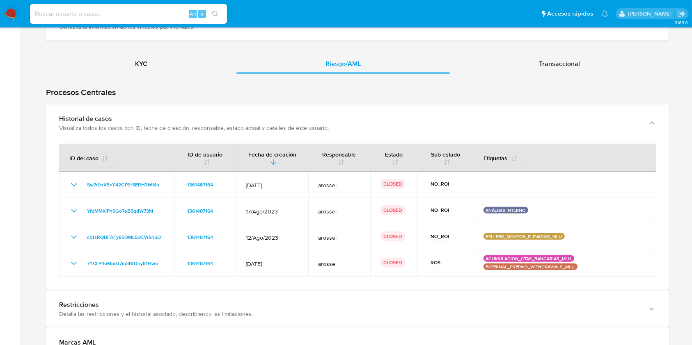
scroll to position [756, 0]
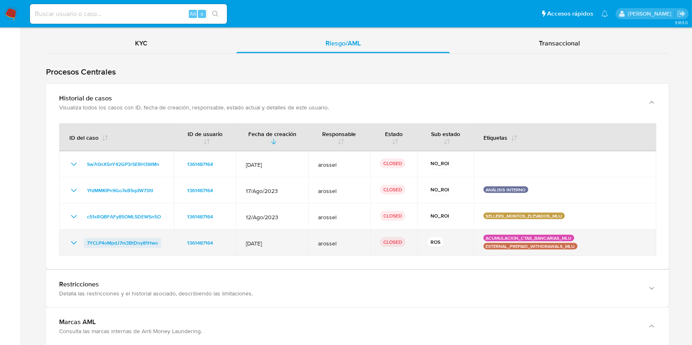
click at [140, 242] on span "7YCLP4oMpdJ7m3BtDny81Hwo" at bounding box center [122, 243] width 71 height 10
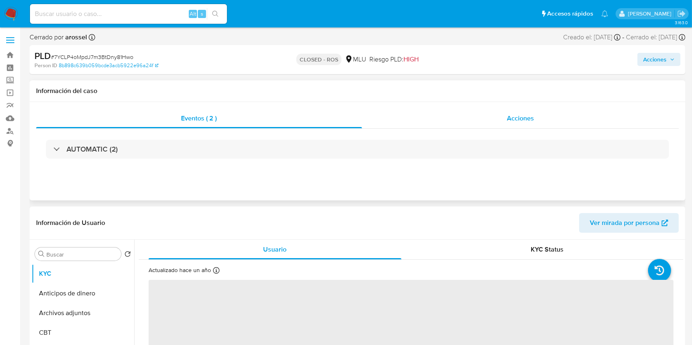
select select "10"
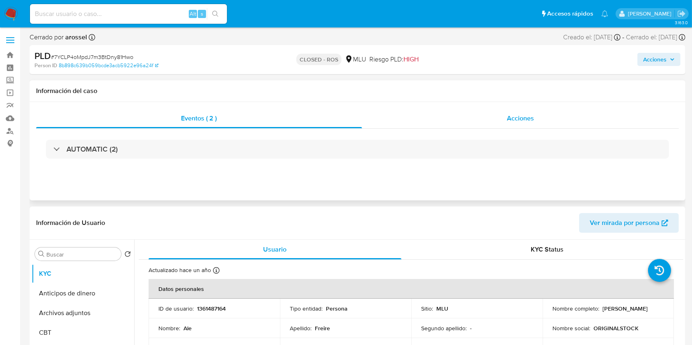
click at [538, 117] on div "Acciones" at bounding box center [520, 119] width 317 height 20
